Goal: Information Seeking & Learning: Learn about a topic

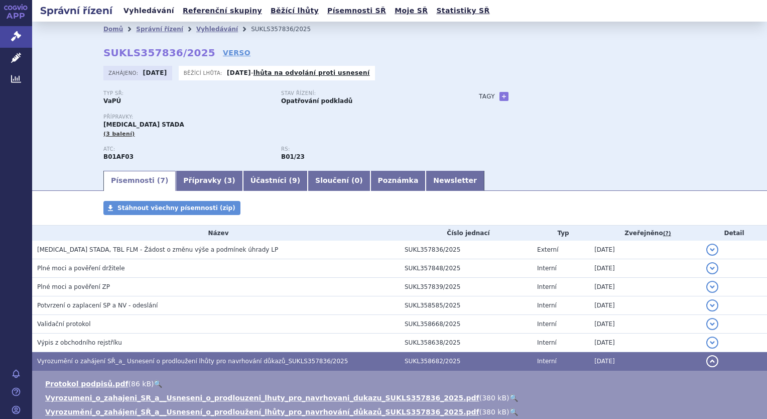
click at [136, 10] on link "Vyhledávání" at bounding box center [148, 11] width 57 height 14
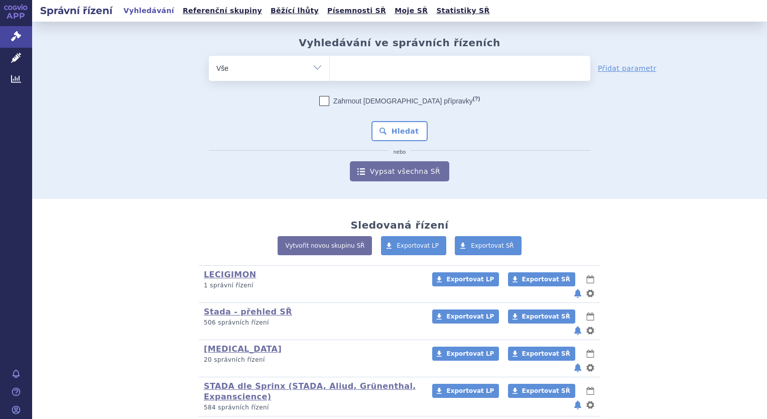
click at [362, 72] on ul at bounding box center [460, 66] width 261 height 21
click at [330, 72] on select at bounding box center [329, 67] width 1 height 25
type input "pr"
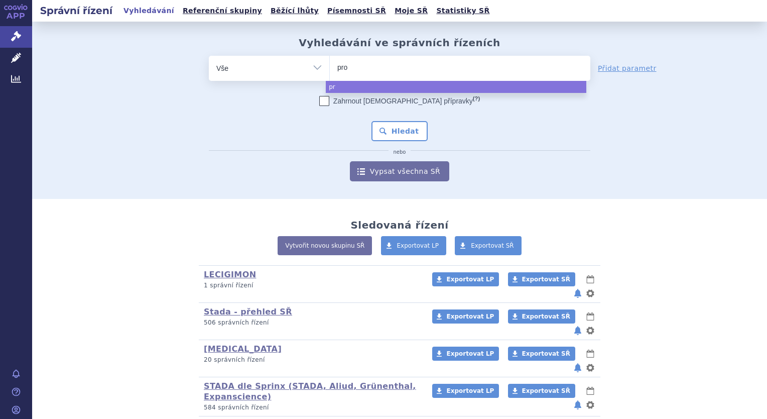
type input "prop"
type input "propra"
select select "propra"
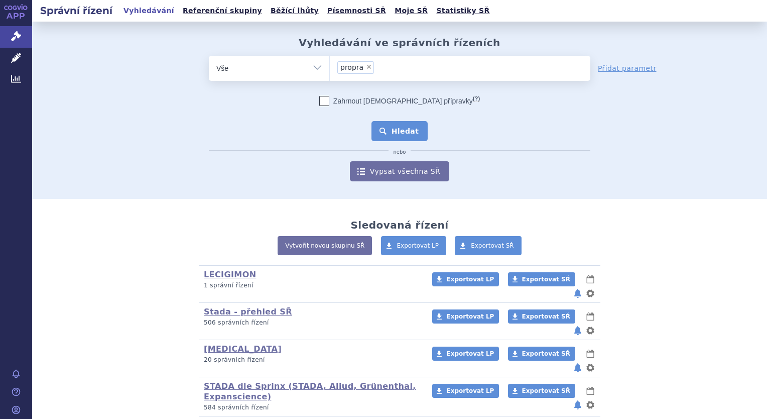
click at [400, 138] on button "Hledat" at bounding box center [399, 131] width 57 height 20
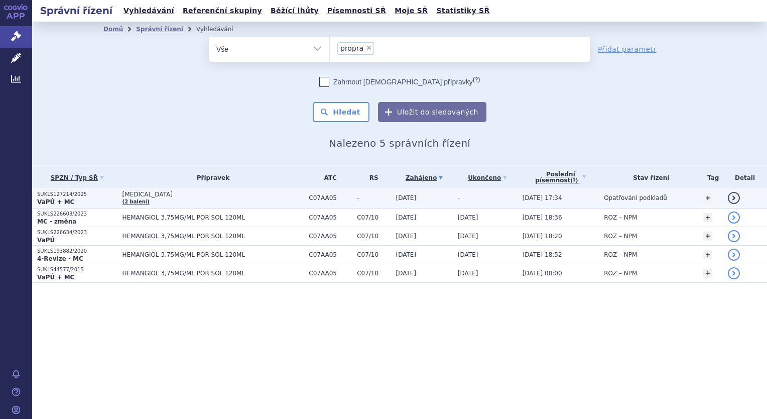
click at [137, 192] on span "[MEDICAL_DATA]" at bounding box center [213, 194] width 182 height 7
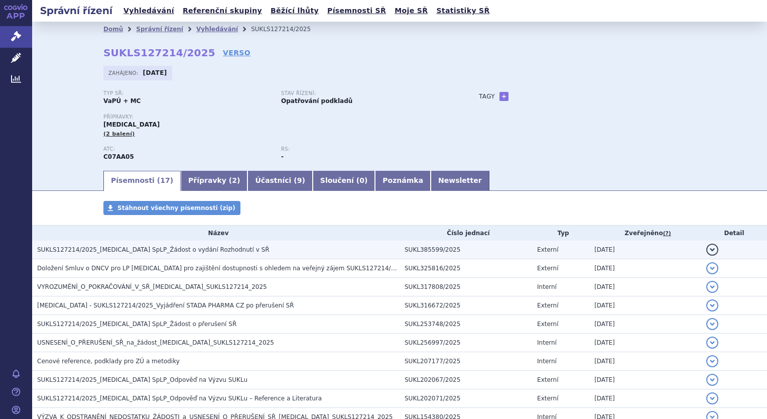
click at [155, 248] on span "SUKLS127214/2025_[MEDICAL_DATA] SpLP_Žádost o vydání Rozhodnutí v SŘ" at bounding box center [153, 249] width 232 height 7
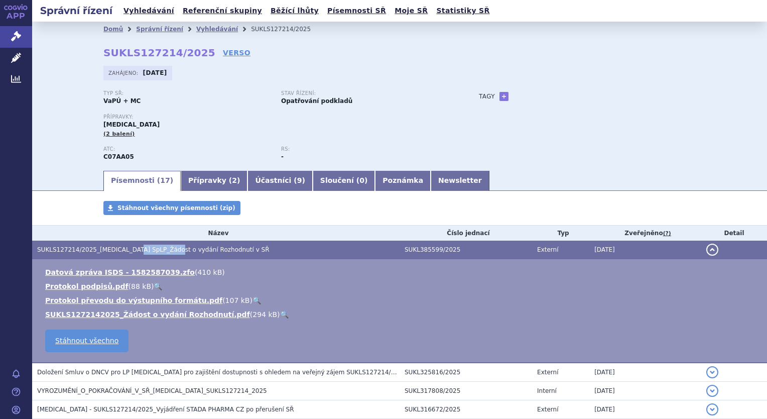
click at [155, 248] on span "SUKLS127214/2025_Propranolol SpLP_Žádost o vydání Rozhodnutí v SŘ" at bounding box center [153, 249] width 232 height 7
drag, startPoint x: 155, startPoint y: 248, endPoint x: 155, endPoint y: 315, distance: 67.3
click at [155, 315] on link "SUKLS1272142025_Žádost o vydání Rozhodnutí.pdf" at bounding box center [147, 314] width 205 height 8
click at [143, 8] on link "Vyhledávání" at bounding box center [148, 11] width 57 height 14
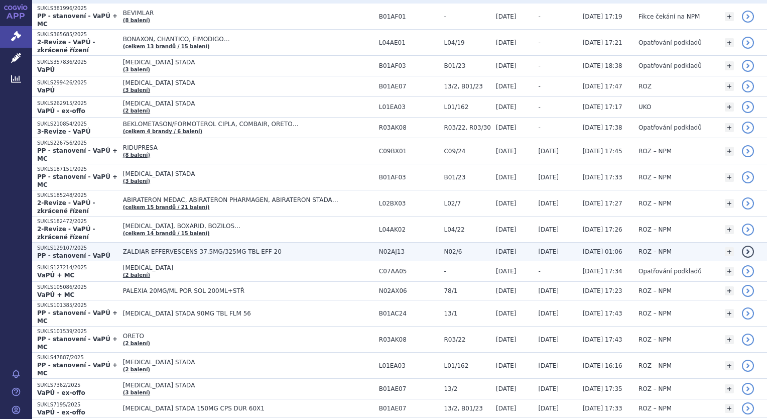
scroll to position [151, 0]
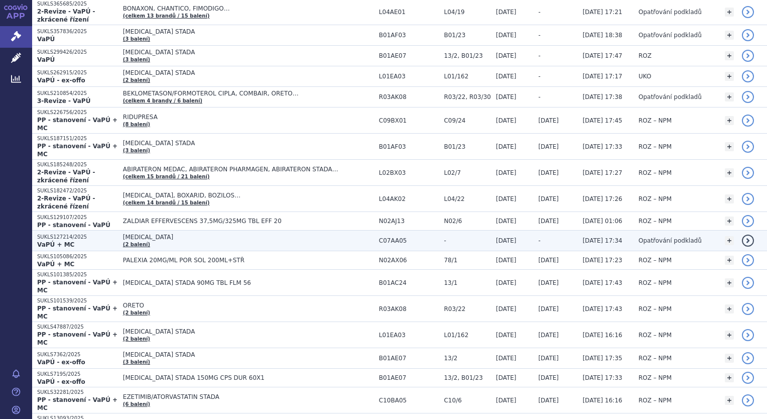
click at [159, 233] on span "[MEDICAL_DATA]" at bounding box center [248, 236] width 251 height 7
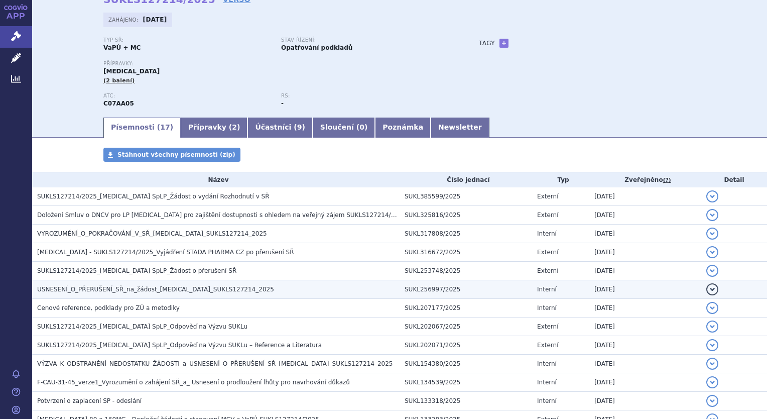
scroll to position [46, 0]
